Goal: Task Accomplishment & Management: Manage account settings

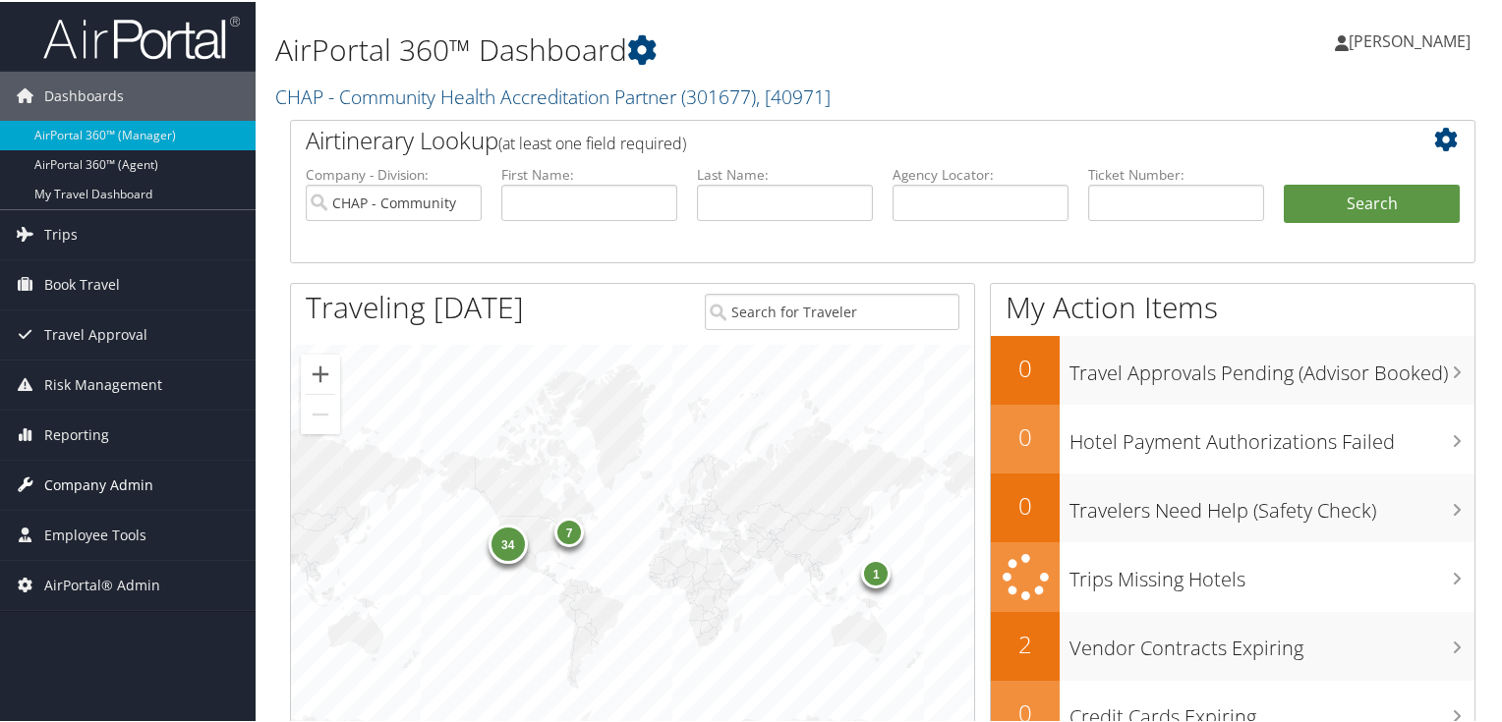
click at [80, 483] on span "Company Admin" at bounding box center [98, 483] width 109 height 49
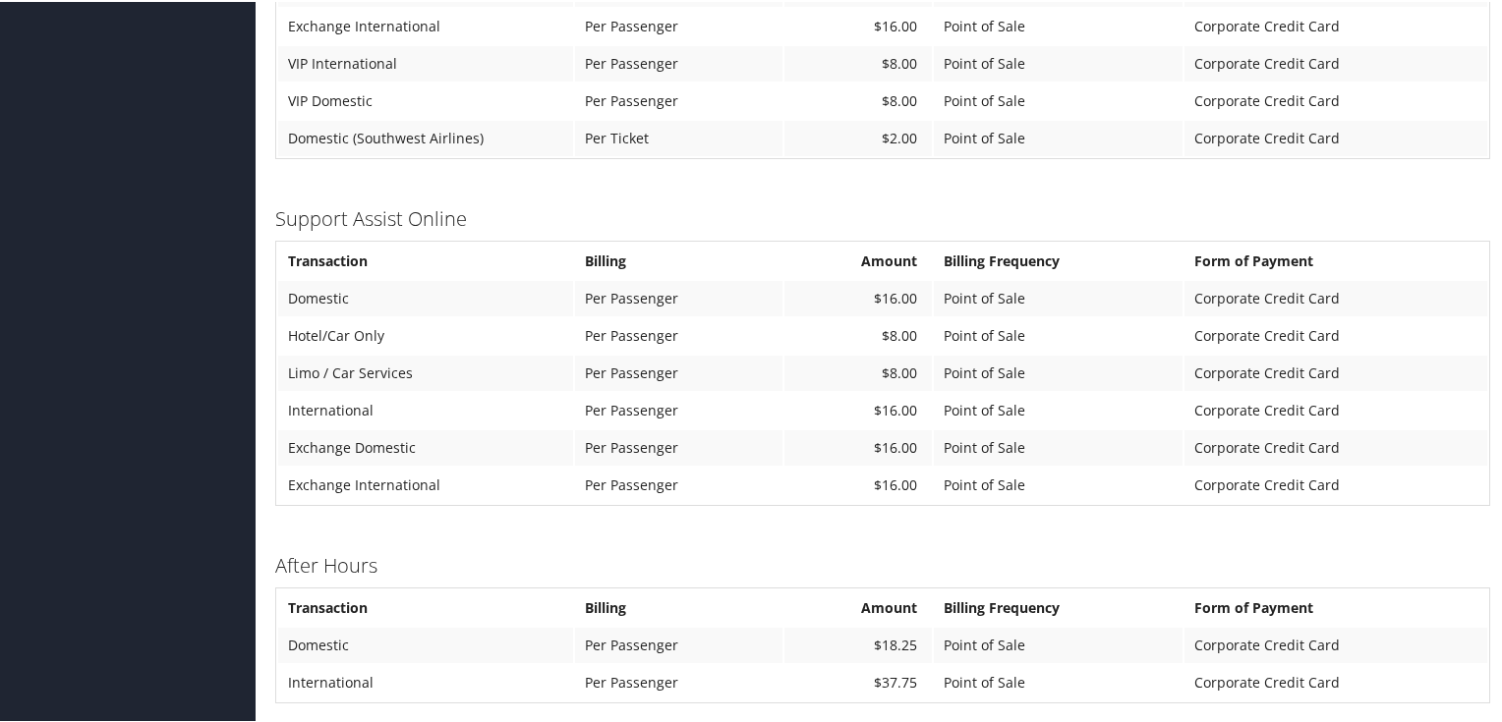
scroll to position [1258, 0]
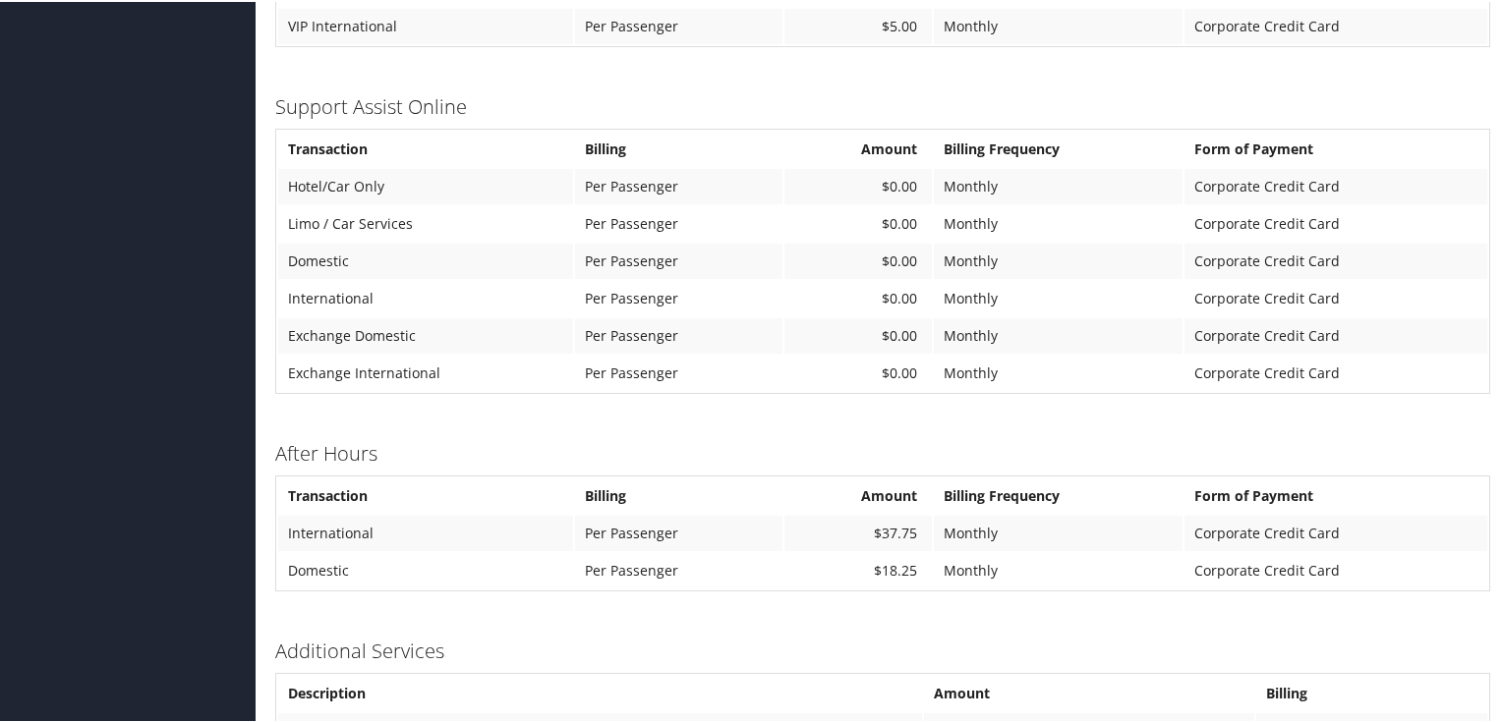
scroll to position [1371, 0]
